Goal: Task Accomplishment & Management: Manage account settings

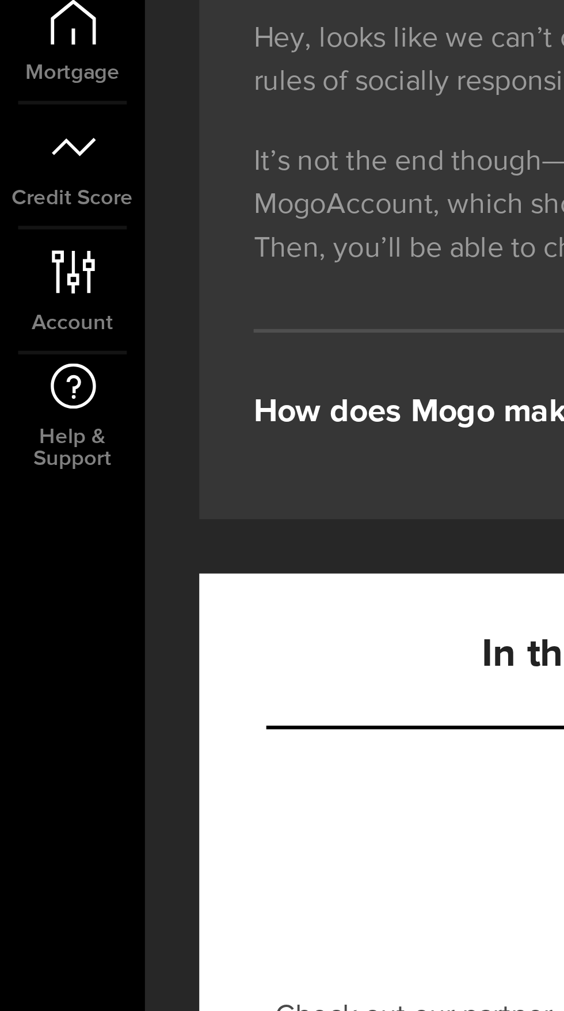
scroll to position [102, 0]
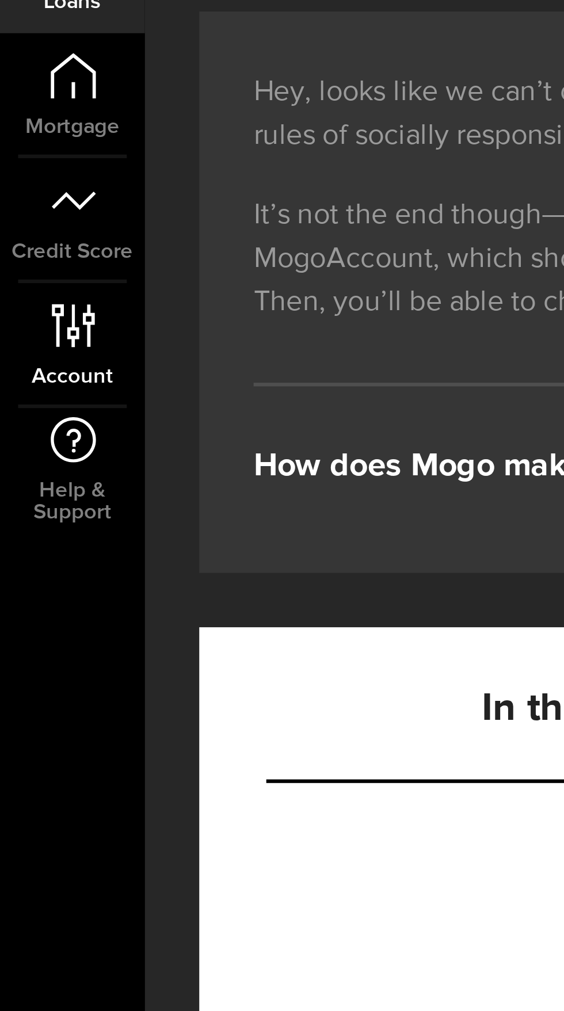
click at [20, 306] on link "Account Compte" at bounding box center [23, 303] width 46 height 39
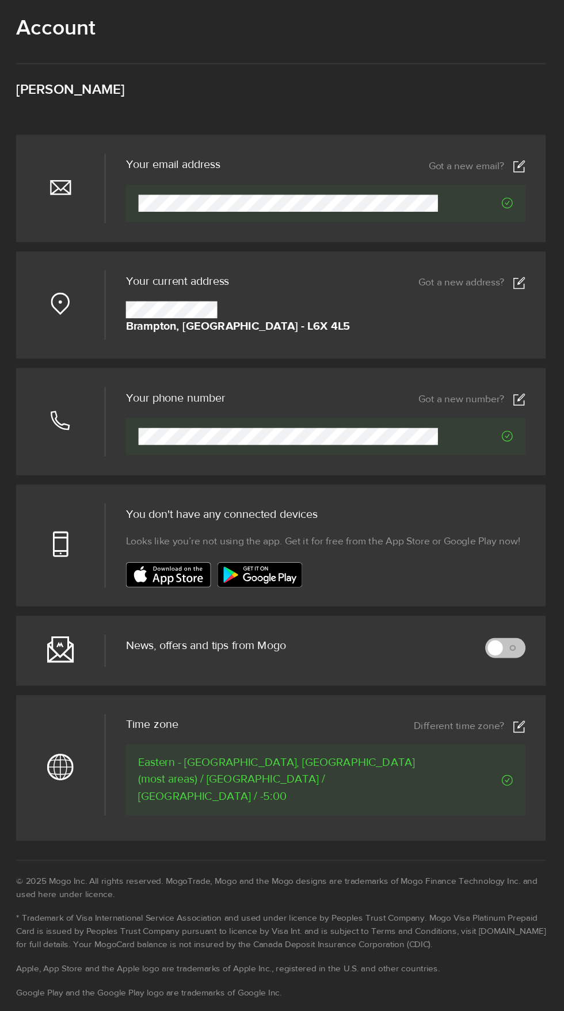
click at [523, 370] on use at bounding box center [523, 364] width 10 height 11
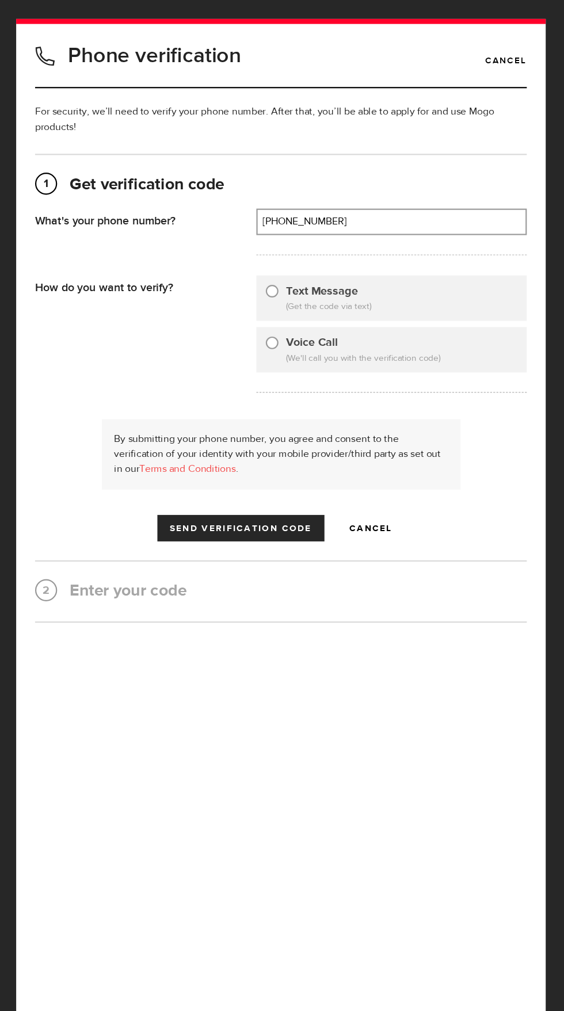
click at [378, 209] on input "[PHONE_NUMBER]" at bounding box center [406, 203] width 245 height 22
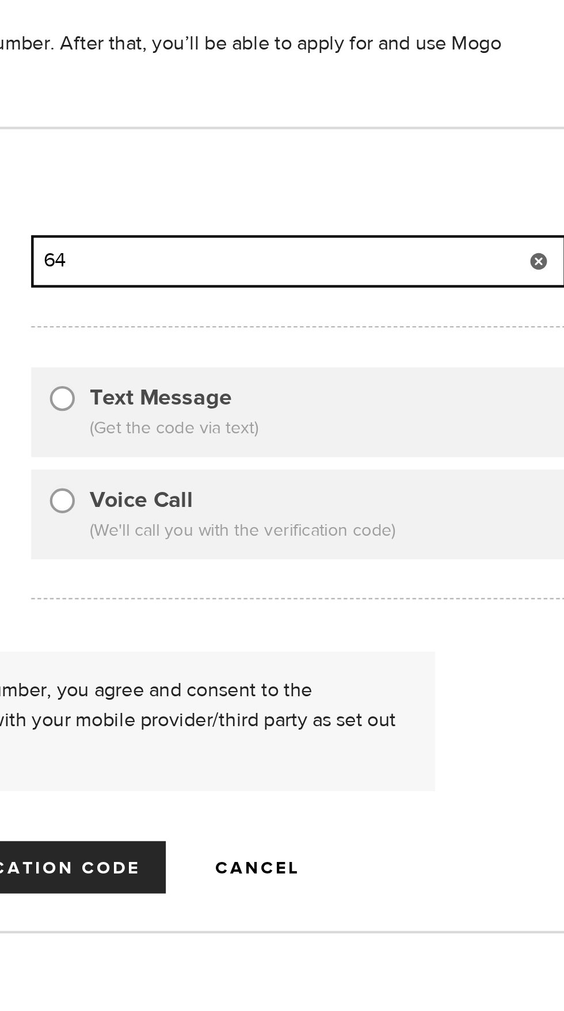
type input "6"
type input "(905) 866-43"
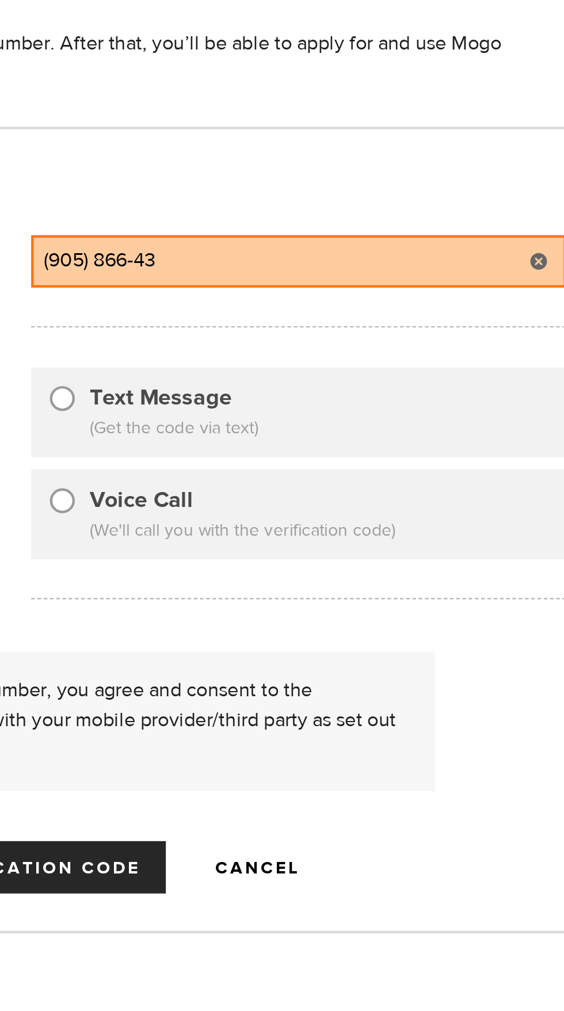
click at [297, 270] on input "Text Message" at bounding box center [297, 264] width 12 height 12
radio input "true"
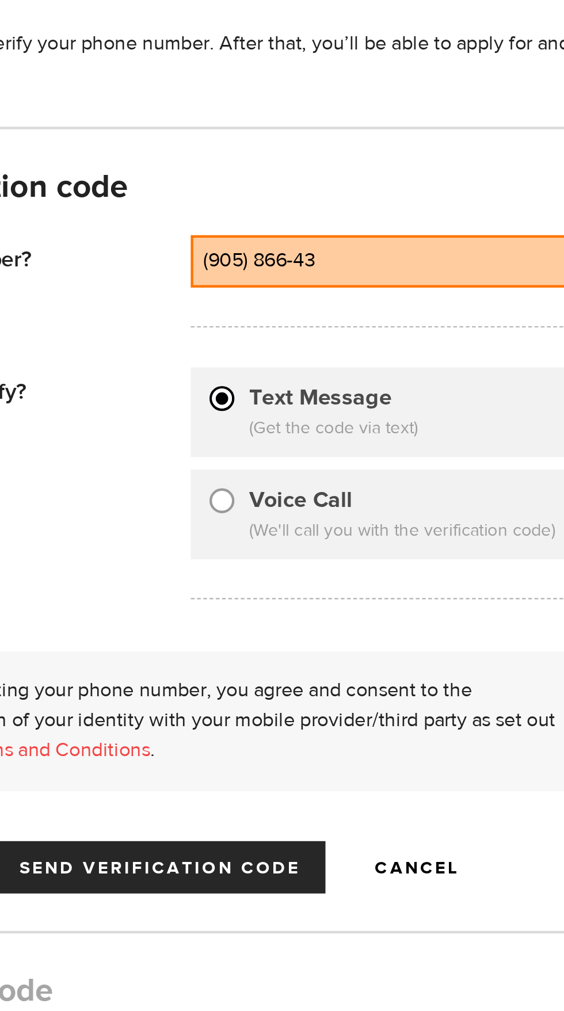
click at [230, 432] on div "By submitting your phone number, you agree and consent to the verification of y…" at bounding box center [306, 415] width 328 height 64
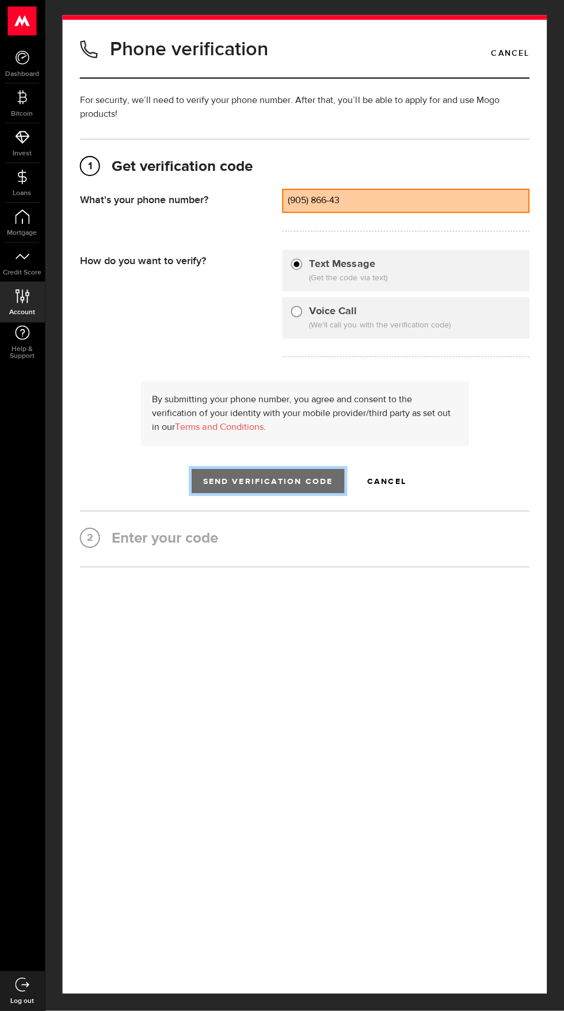
click at [247, 487] on span "Send Verification Code" at bounding box center [269, 483] width 130 height 8
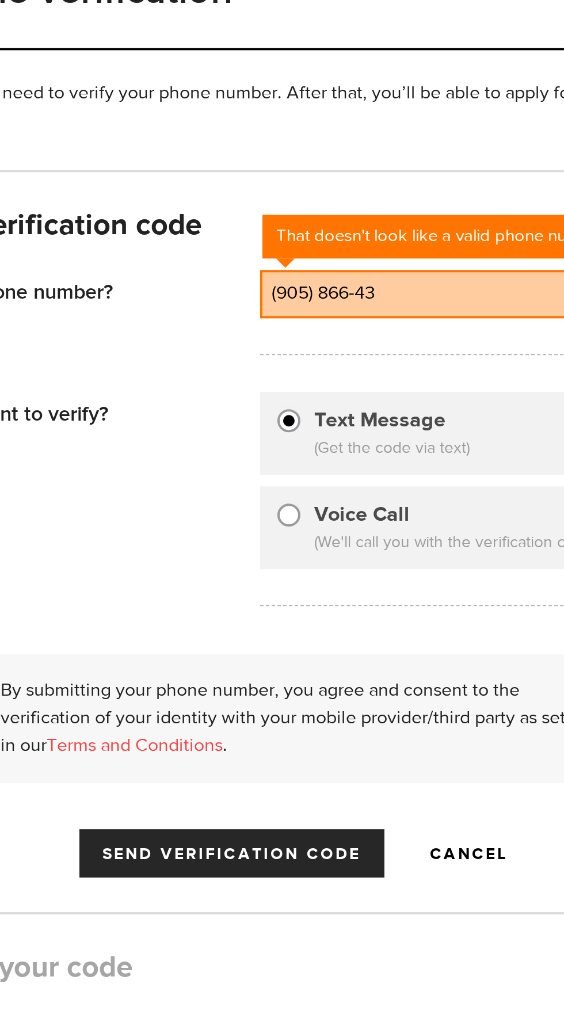
click at [345, 212] on input "(905) 866-43" at bounding box center [406, 203] width 245 height 22
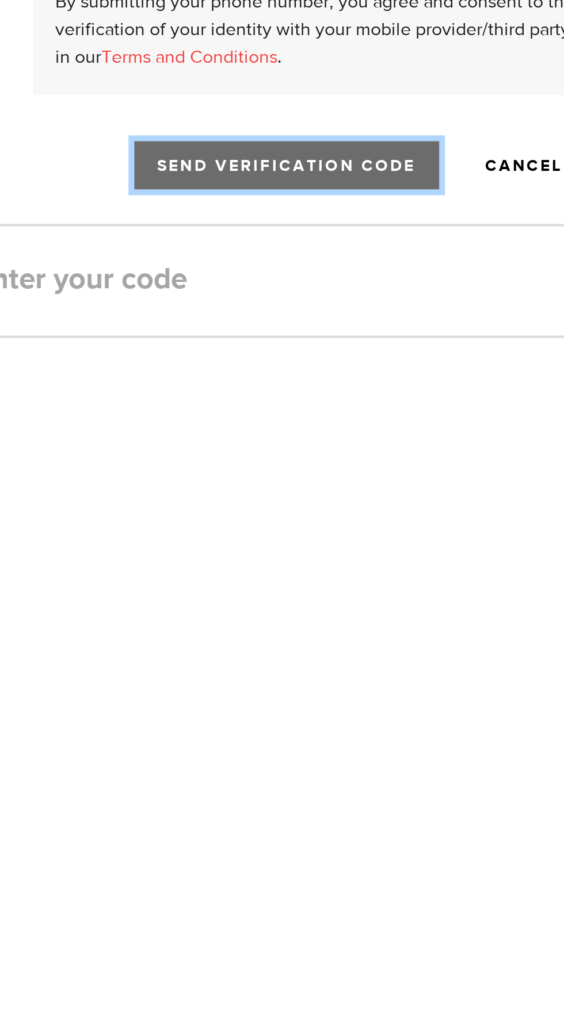
click at [259, 487] on span "Send Verification Code" at bounding box center [269, 483] width 130 height 8
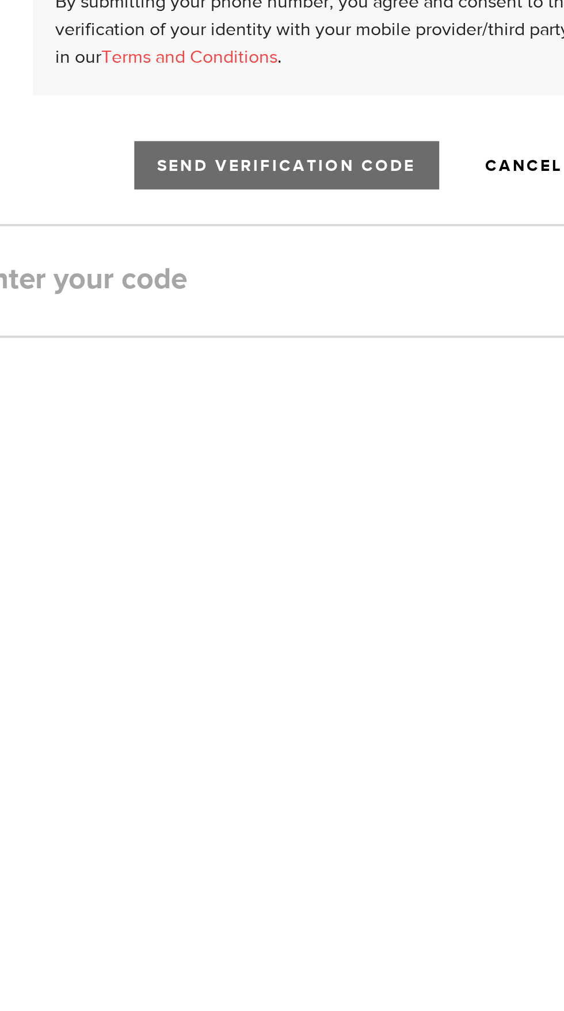
type input "[PHONE_NUMBER]"
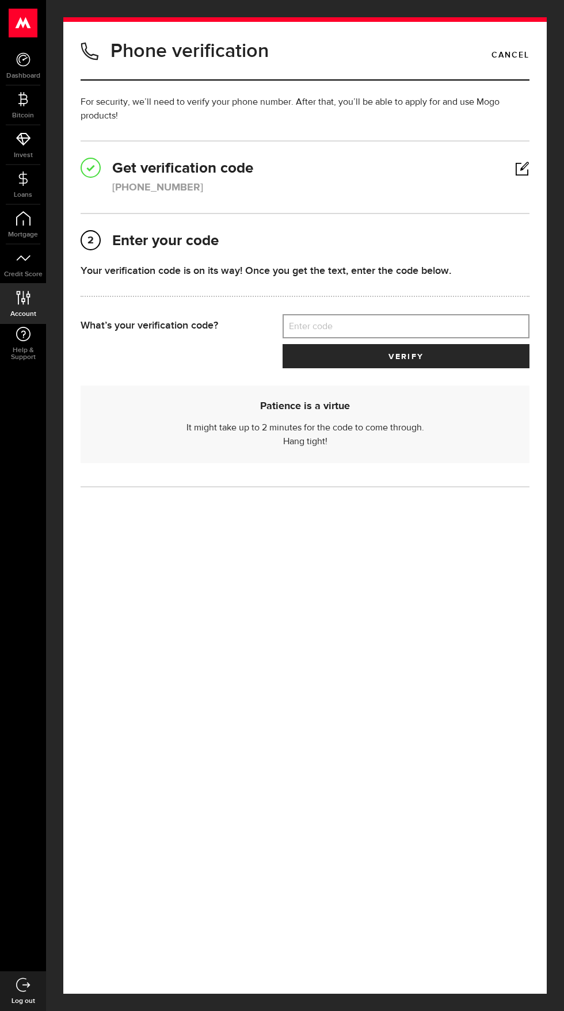
click at [313, 333] on label "Enter code" at bounding box center [406, 327] width 247 height 24
click at [313, 333] on input "Enter code" at bounding box center [406, 326] width 247 height 24
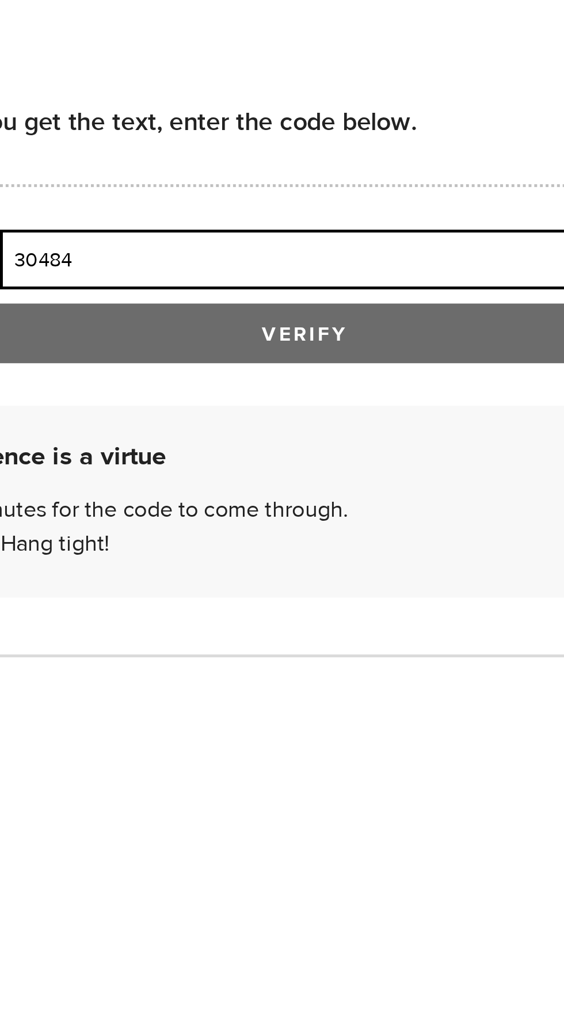
type input "30484"
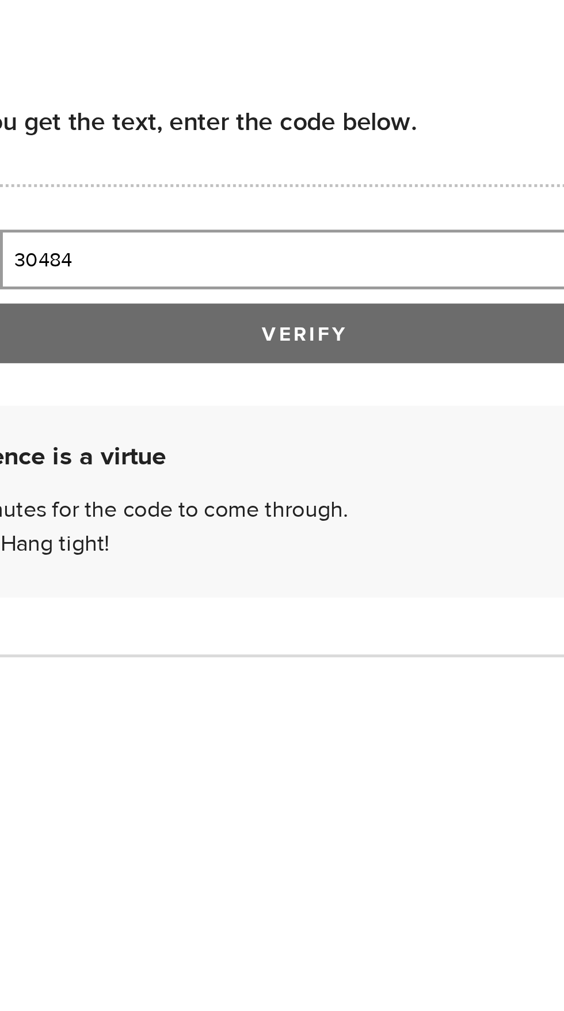
click at [351, 368] on button "verify" at bounding box center [406, 356] width 247 height 24
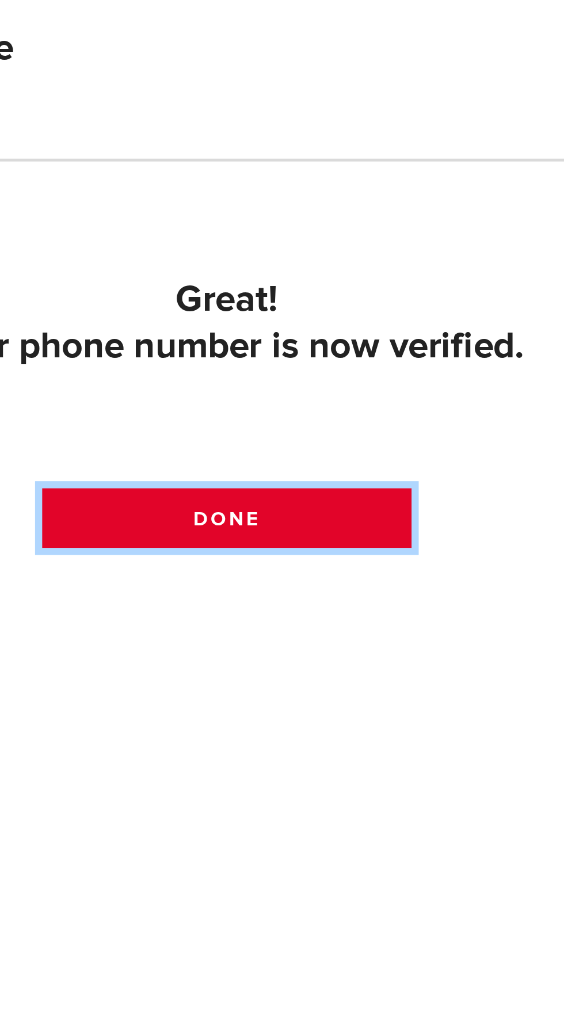
click at [288, 443] on link "Done" at bounding box center [305, 431] width 150 height 24
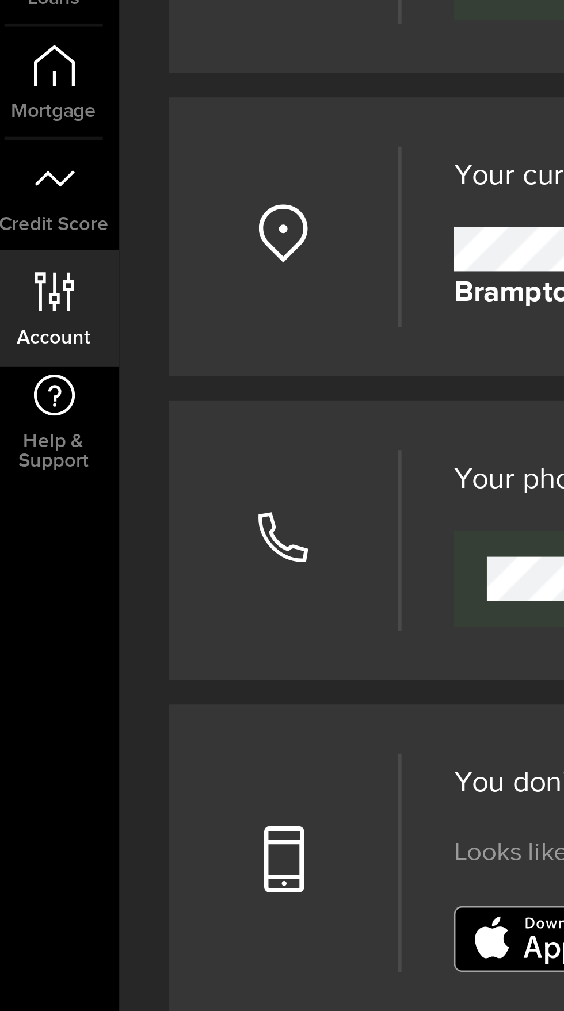
scroll to position [305, 0]
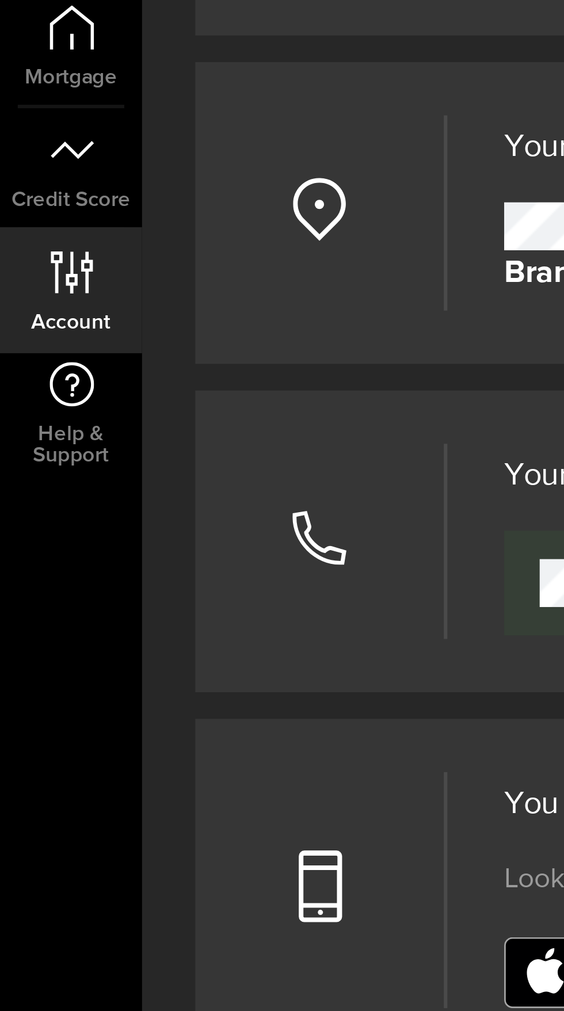
click at [19, 299] on icon at bounding box center [24, 298] width 16 height 14
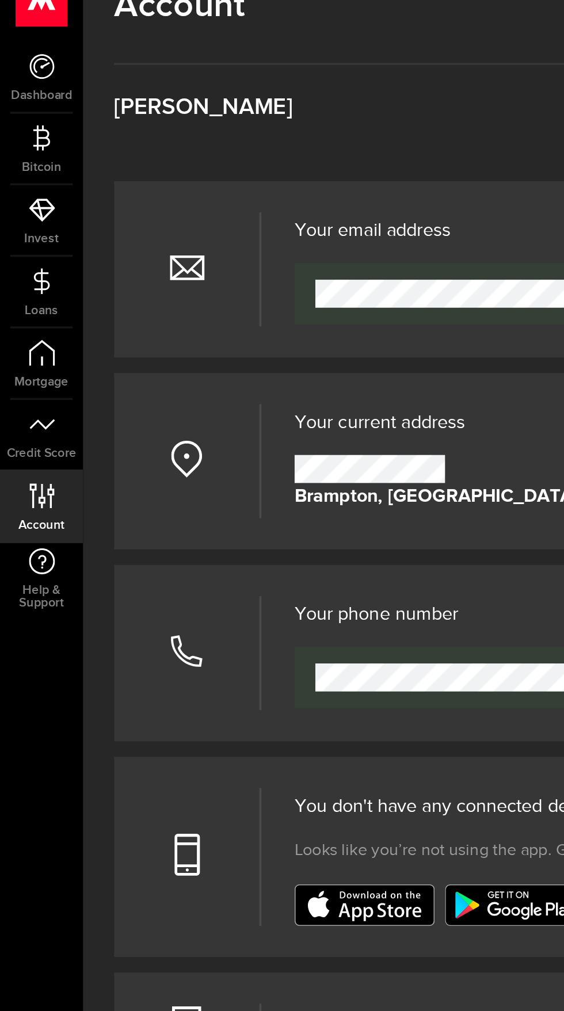
scroll to position [0, 0]
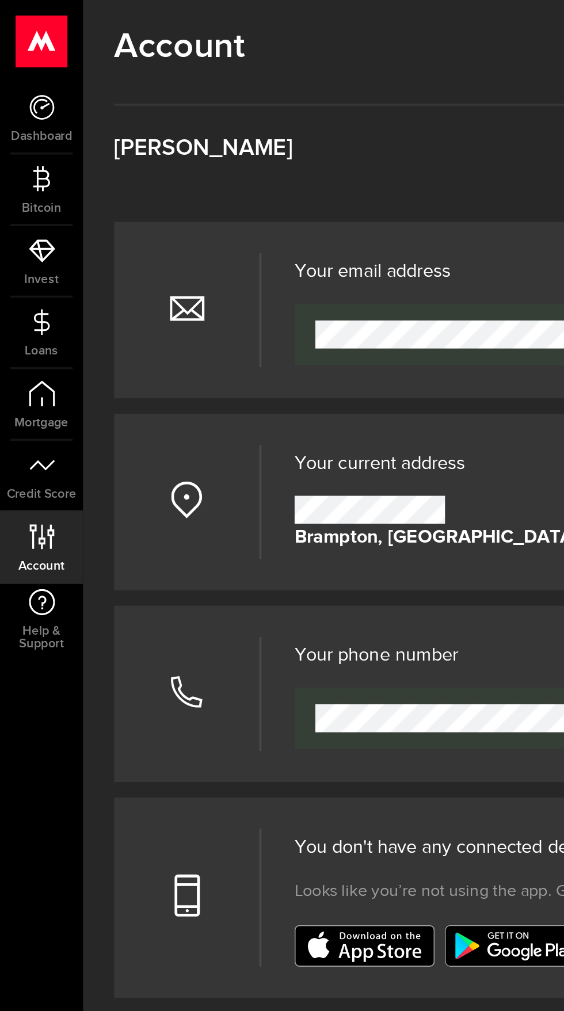
click at [23, 24] on use at bounding box center [23, 23] width 28 height 29
